Goal: Information Seeking & Learning: Learn about a topic

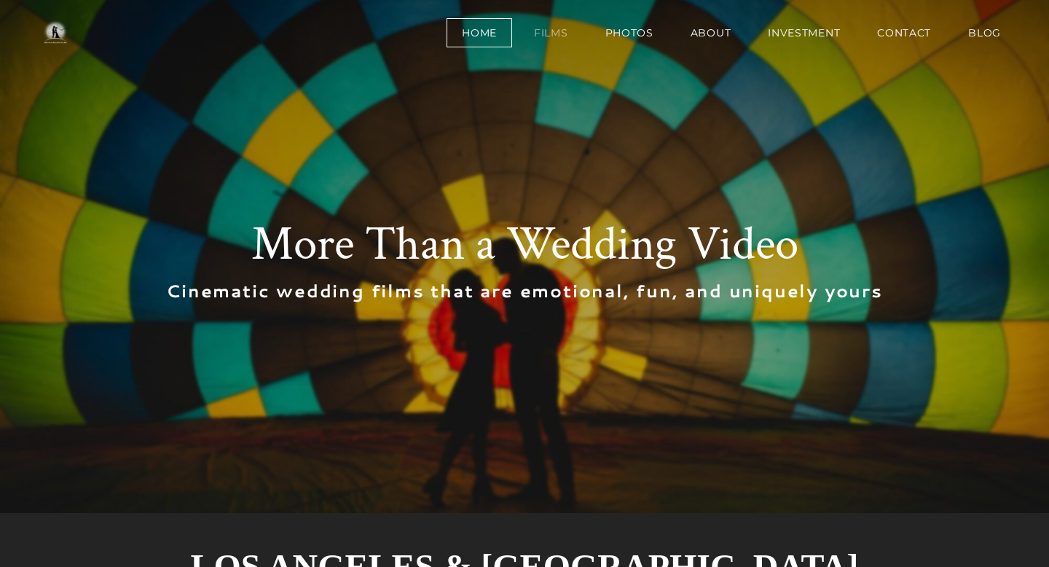
click at [548, 26] on link "Films" at bounding box center [550, 32] width 65 height 29
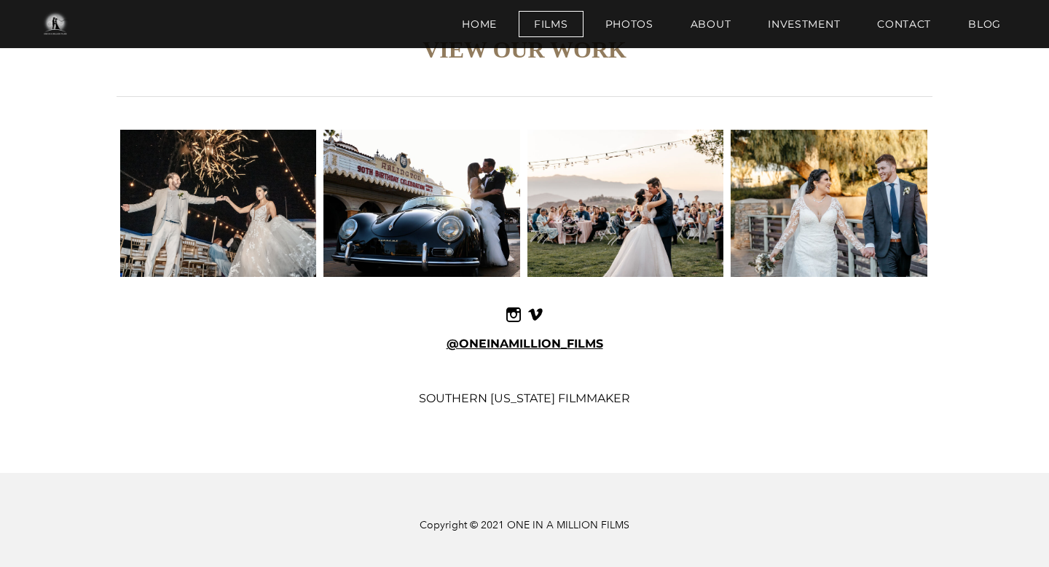
scroll to position [1716, 0]
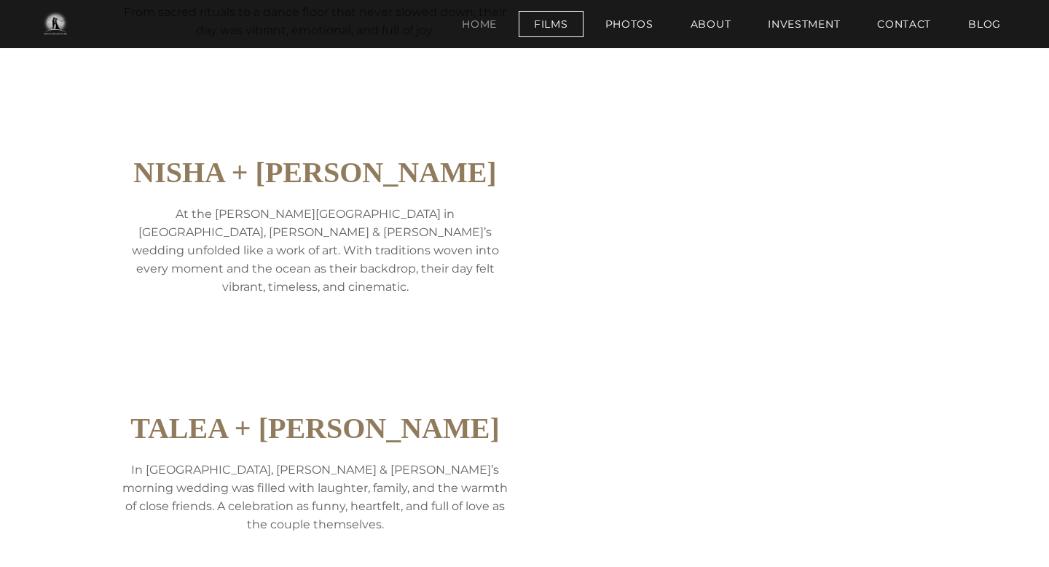
click at [494, 30] on link "Home" at bounding box center [479, 24] width 66 height 26
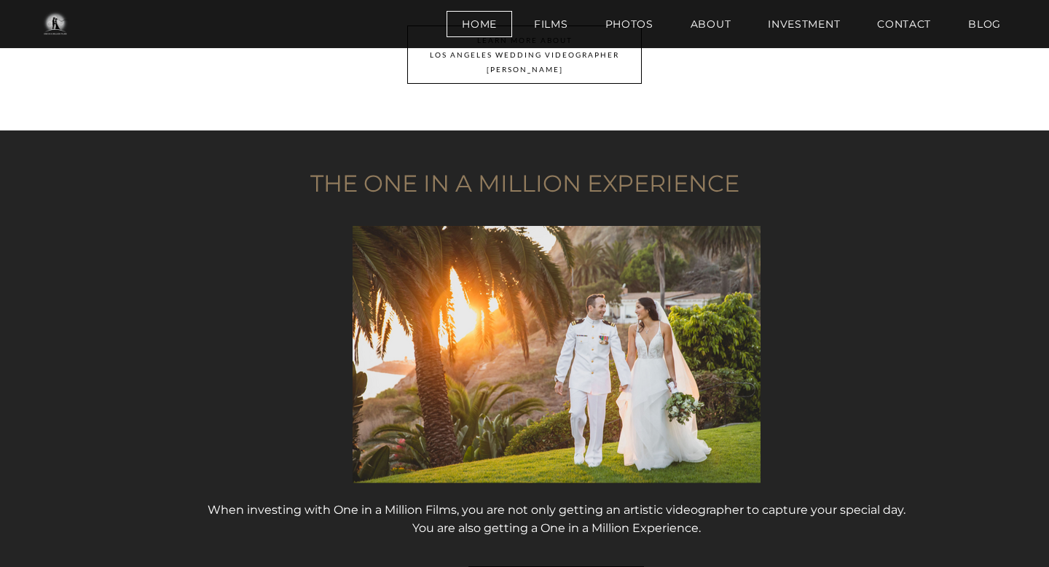
scroll to position [1908, 0]
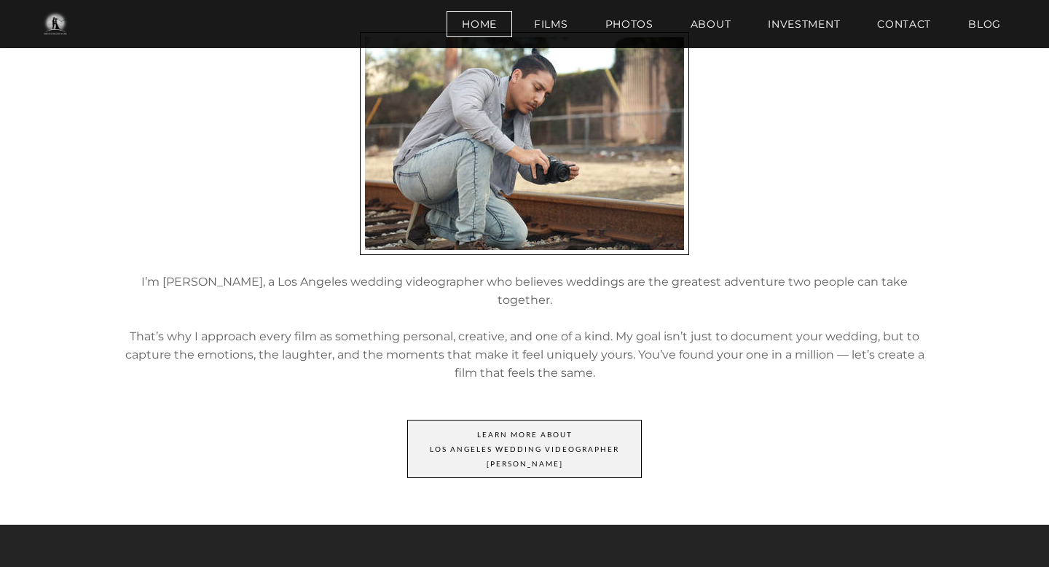
click at [535, 420] on span "LEARN MORE ABOut ​ Los Angeles ​Wedding videographer ​ Jaime" at bounding box center [524, 448] width 233 height 57
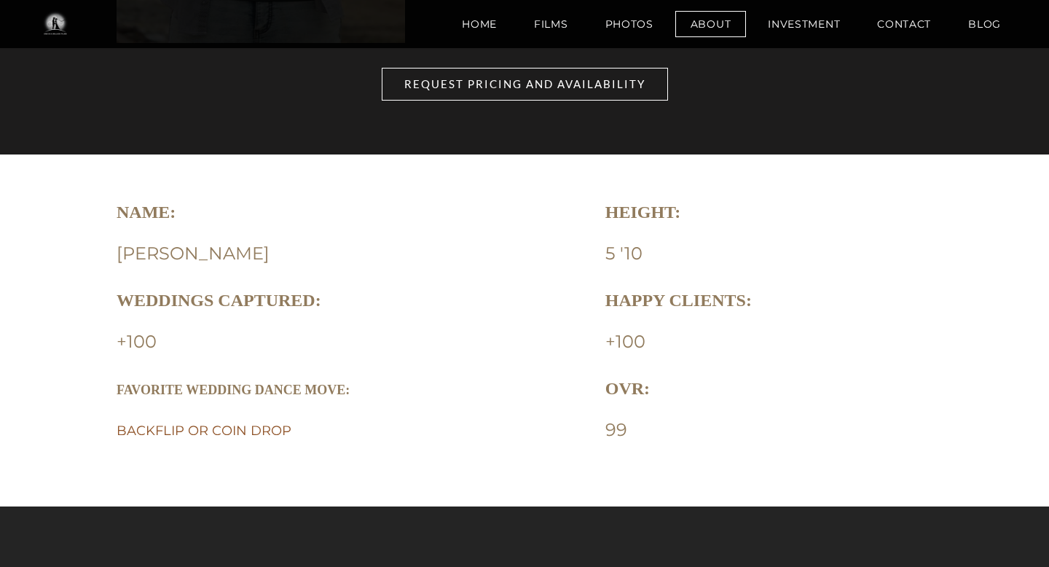
scroll to position [926, 0]
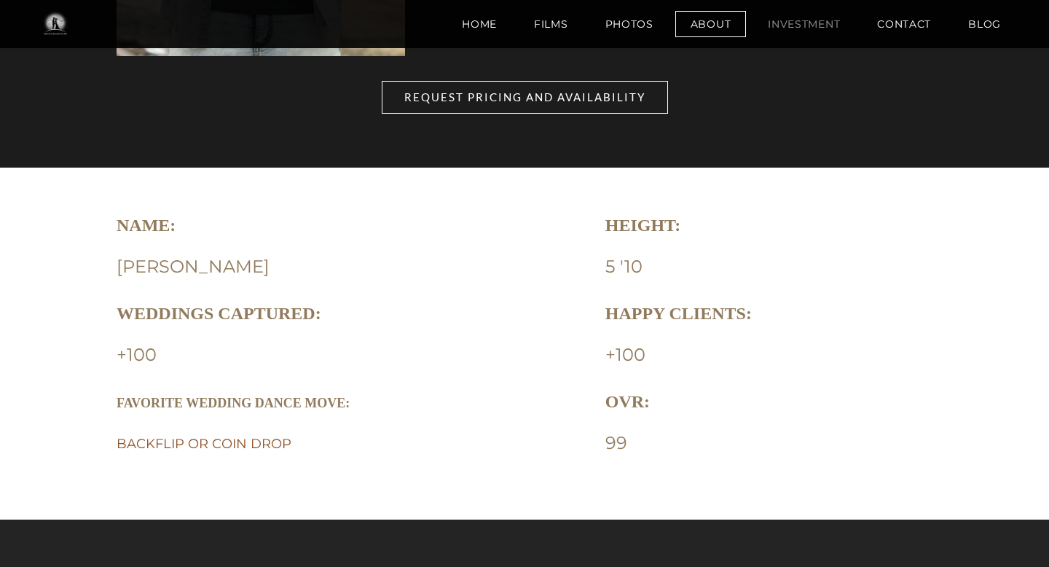
click at [807, 28] on link "Investment" at bounding box center [803, 24] width 103 height 26
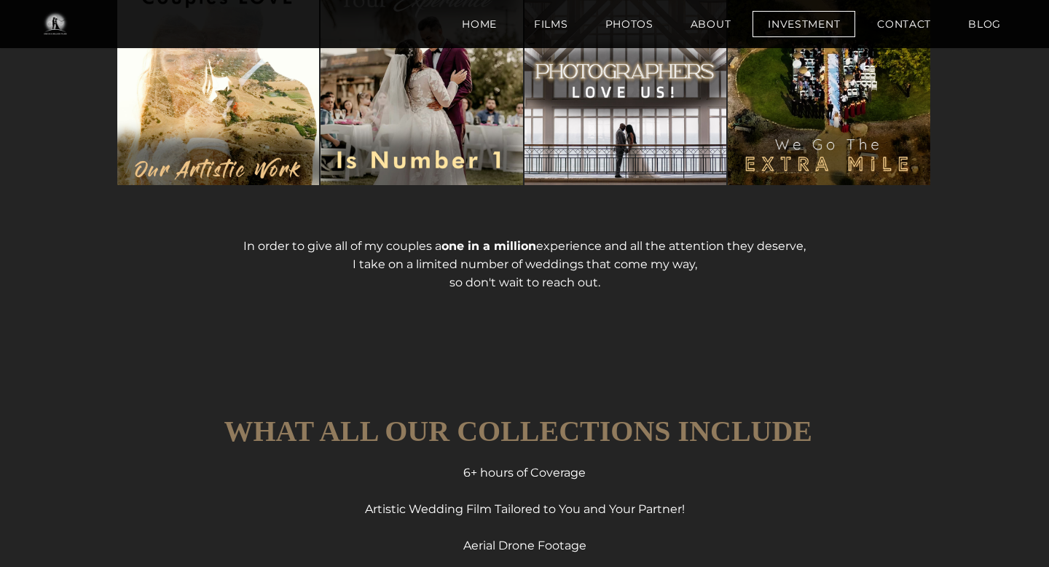
click at [998, 271] on div "THE ONE IN A MILLION EXPERIENCE Our films are crafted to fit the style and pers…" at bounding box center [524, 39] width 1049 height 636
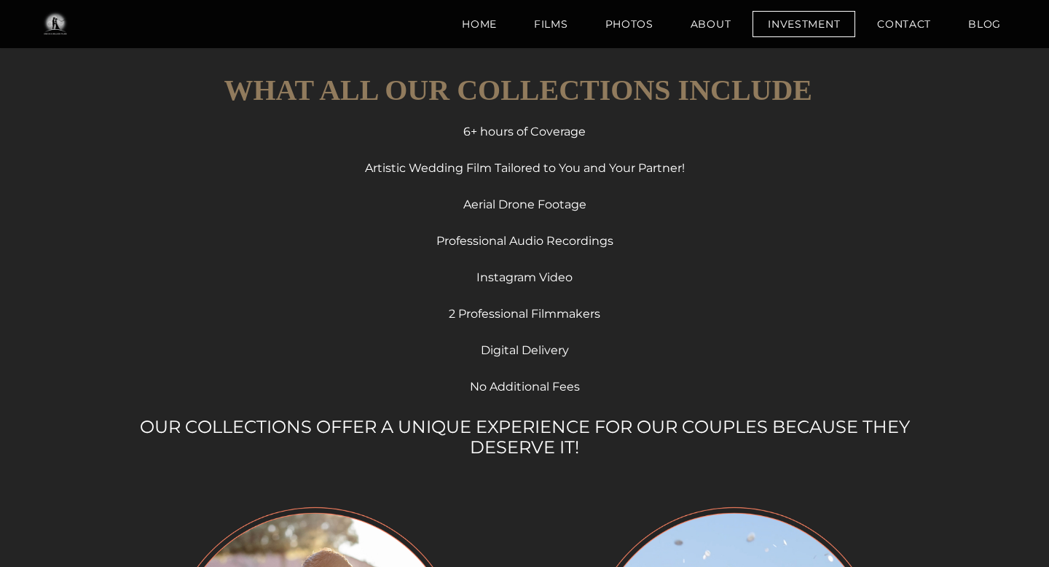
scroll to position [1006, 0]
